Goal: Check status: Check status

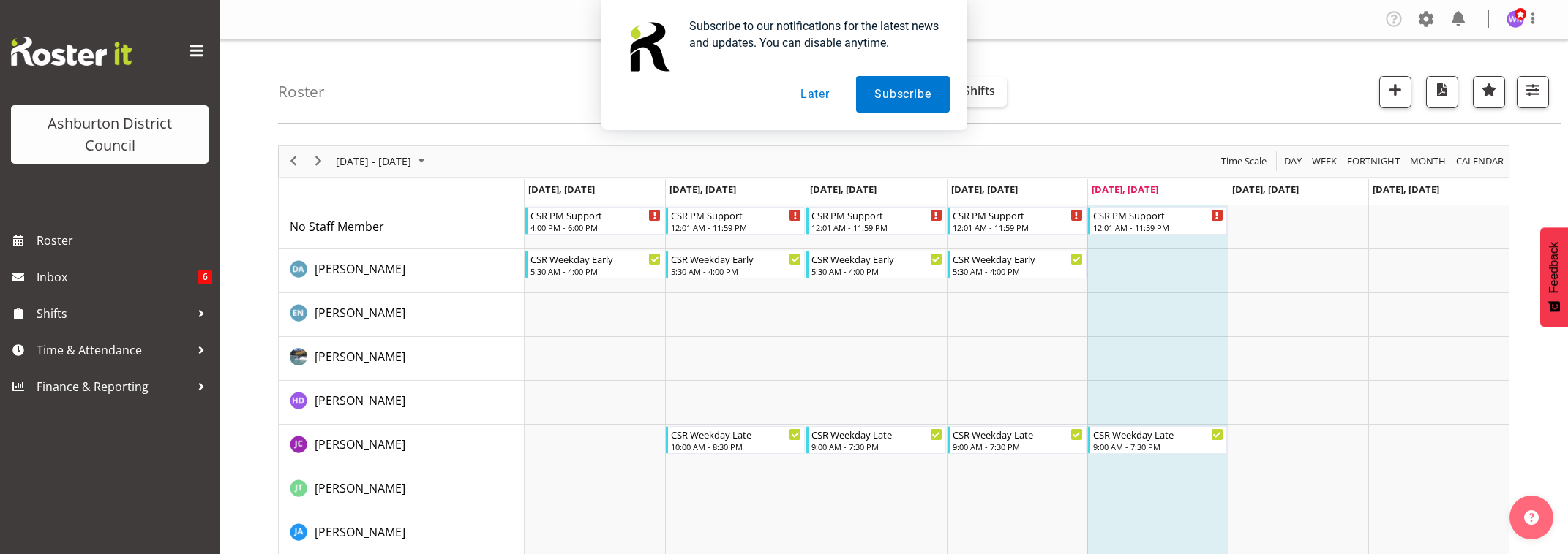
click at [813, 99] on button "Later" at bounding box center [815, 94] width 66 height 37
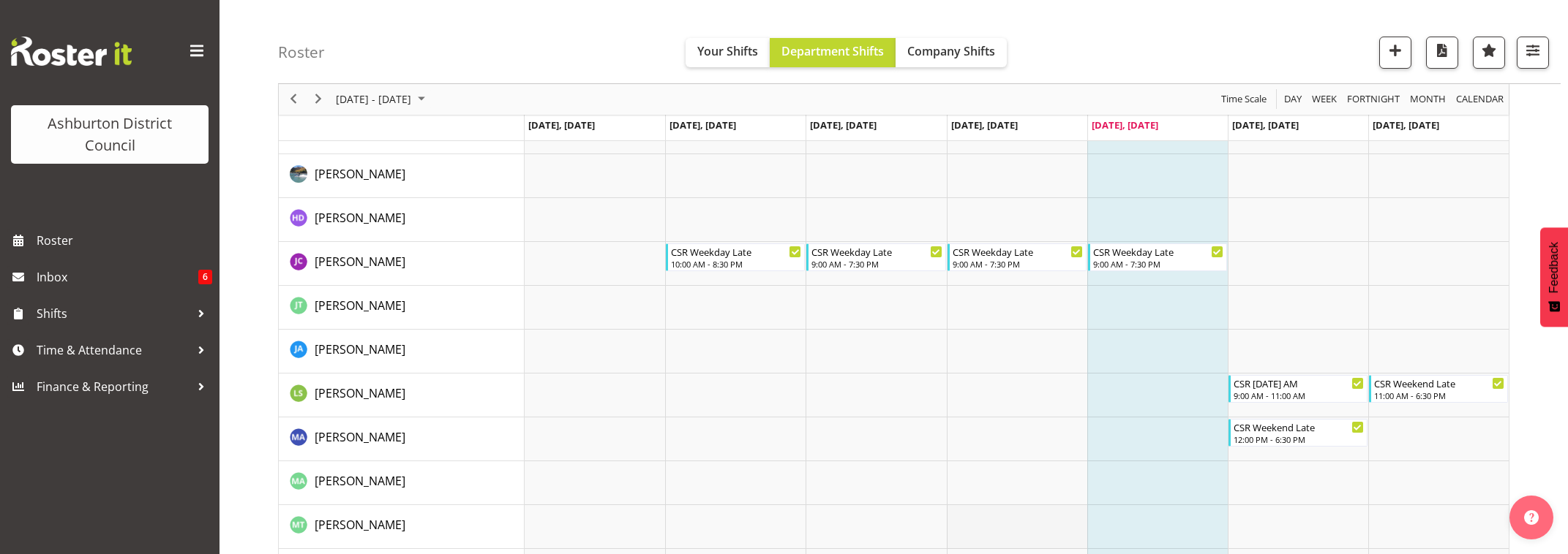
scroll to position [277, 0]
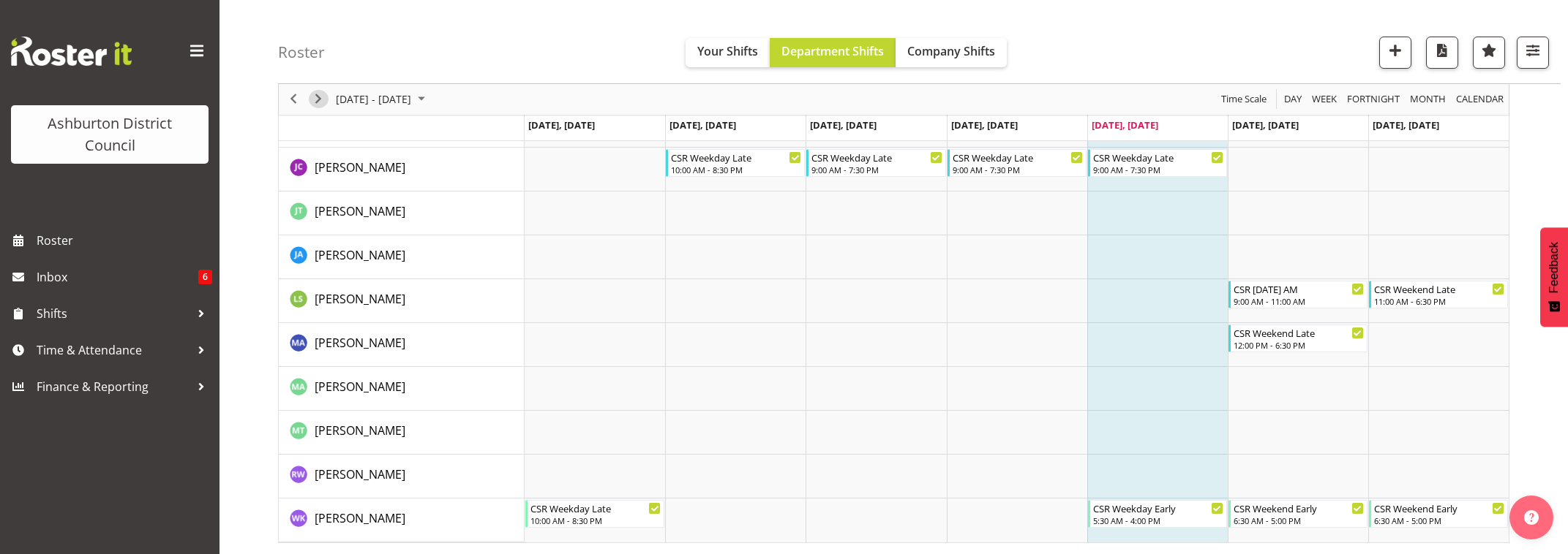
click at [311, 101] on span "Next" at bounding box center [317, 100] width 17 height 18
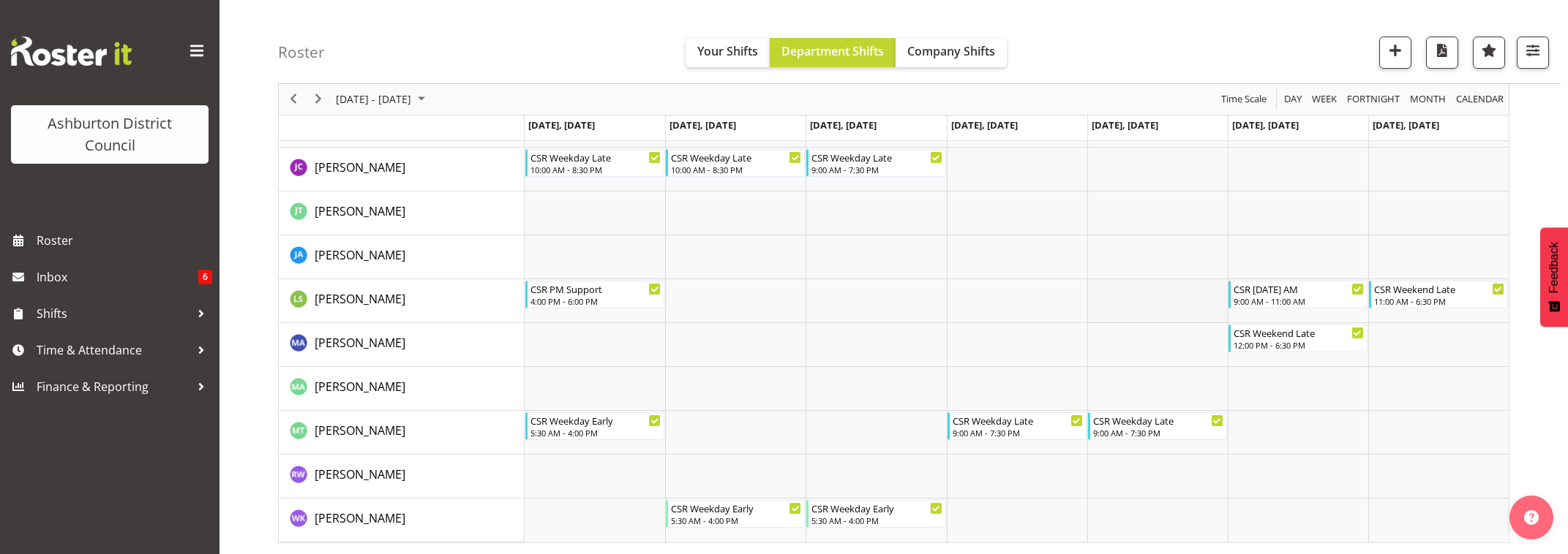
scroll to position [94, 0]
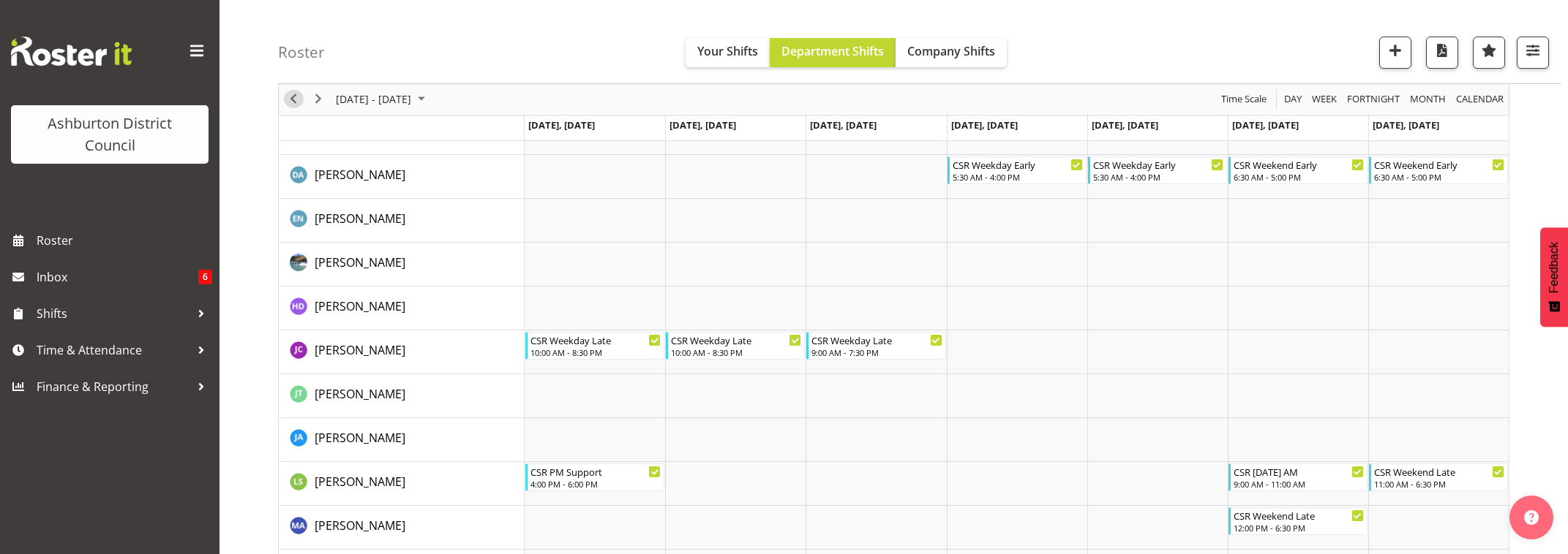
click at [294, 102] on span "Previous" at bounding box center [293, 100] width 17 height 18
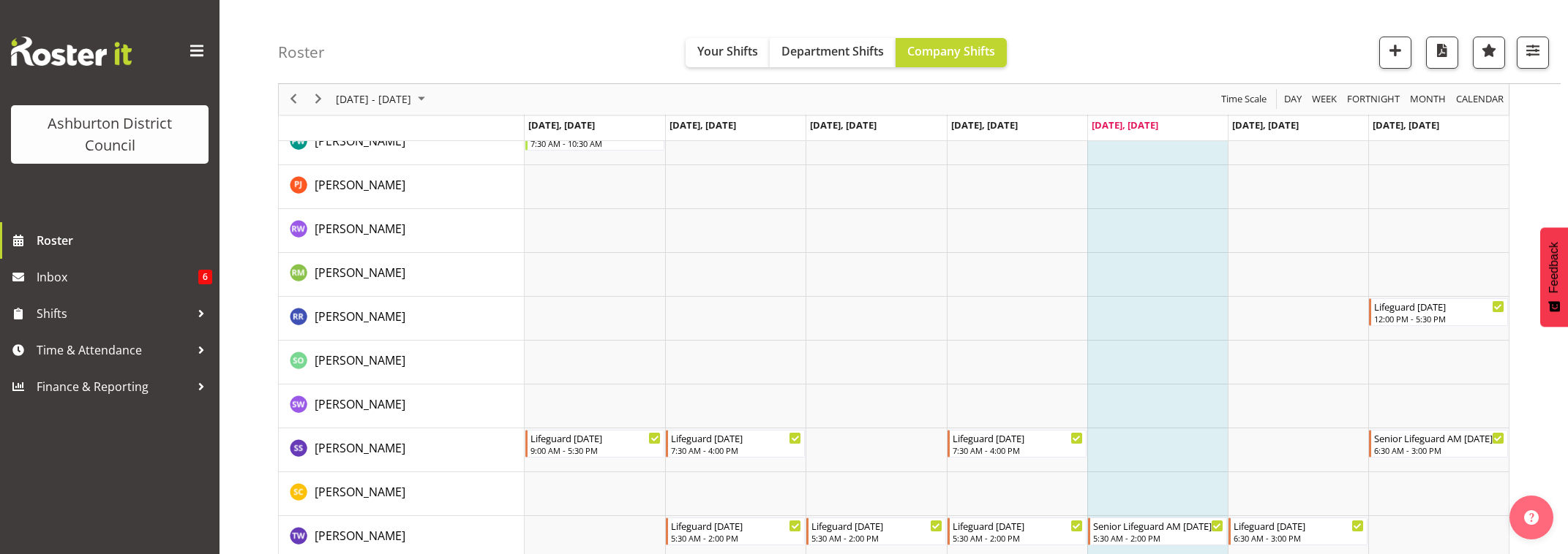
scroll to position [2673, 0]
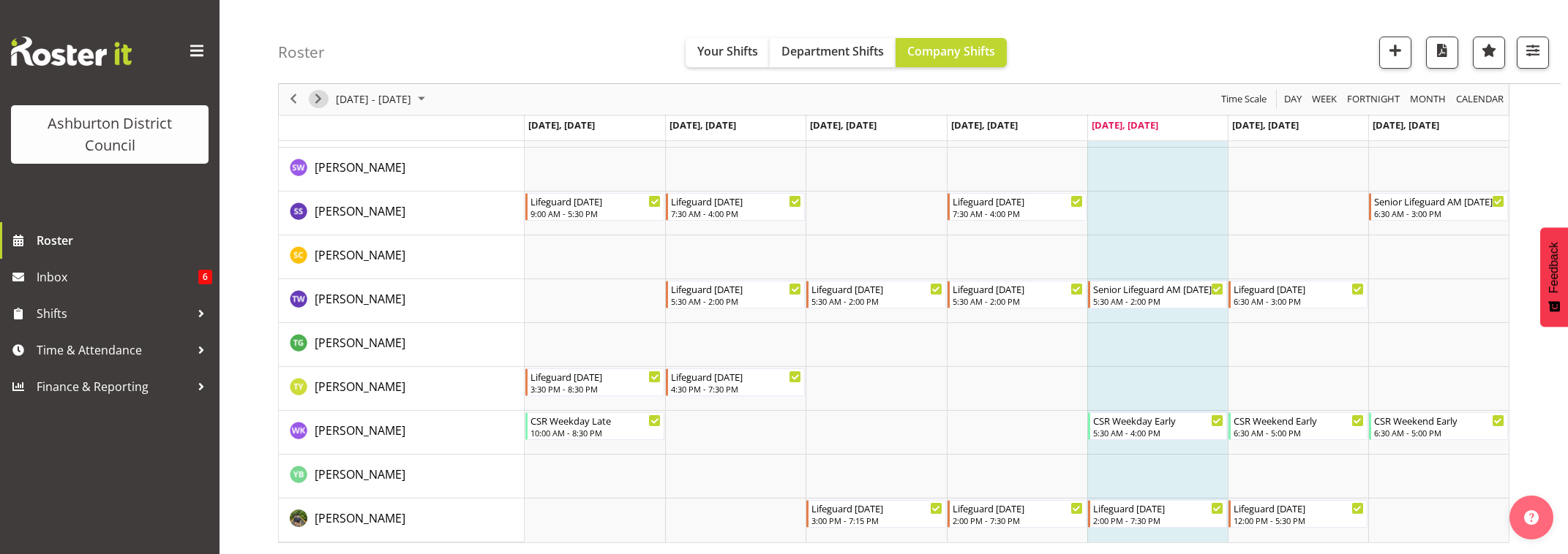
drag, startPoint x: 320, startPoint y: 103, endPoint x: 704, endPoint y: 247, distance: 410.1
click at [320, 103] on span "Next" at bounding box center [317, 100] width 17 height 18
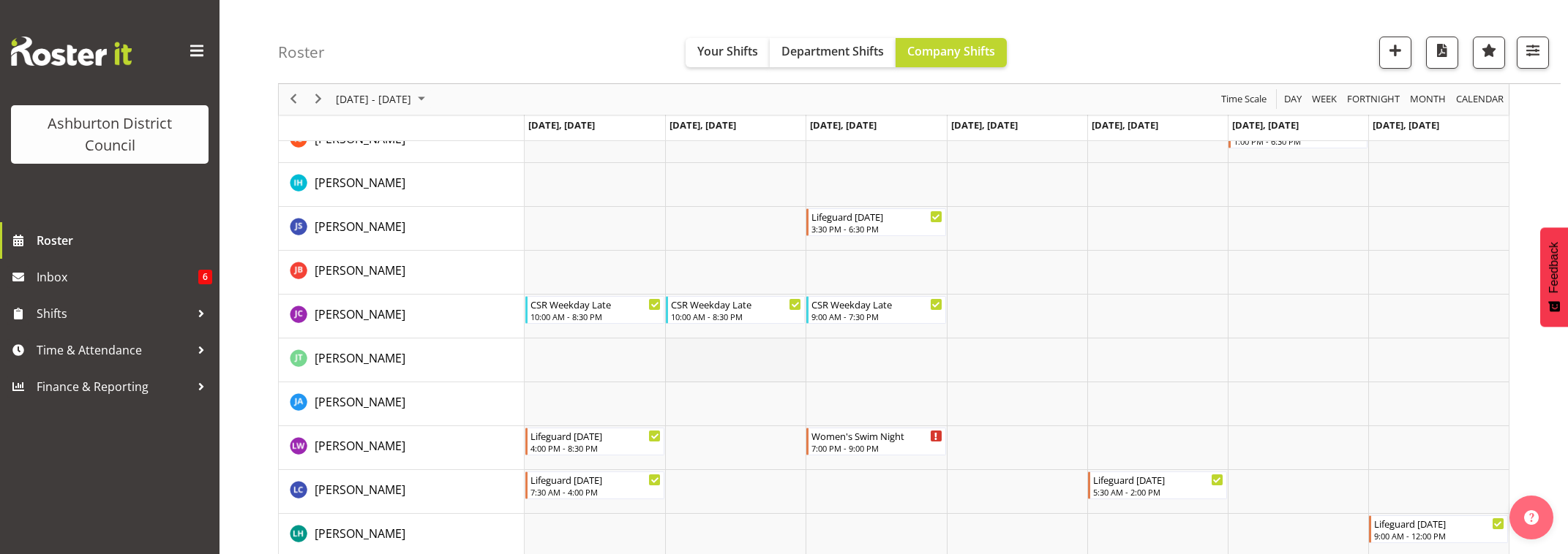
scroll to position [1462, 0]
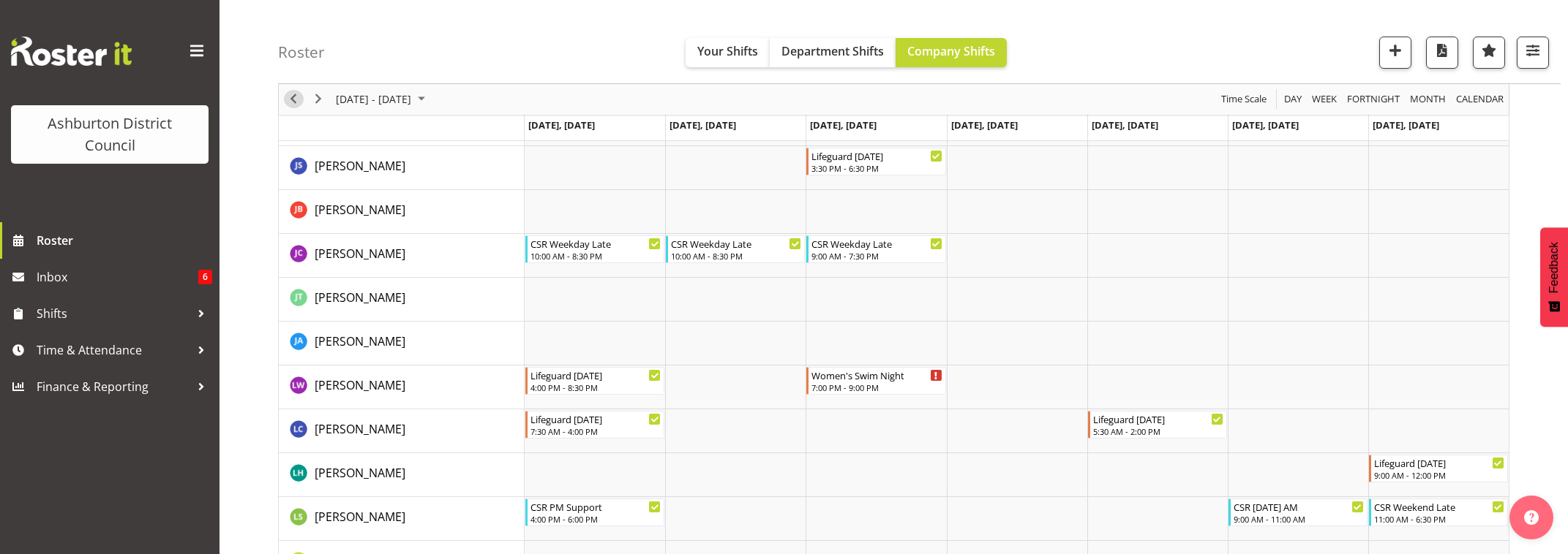
click at [293, 98] on span "Previous" at bounding box center [293, 100] width 17 height 18
